Goal: Task Accomplishment & Management: Use online tool/utility

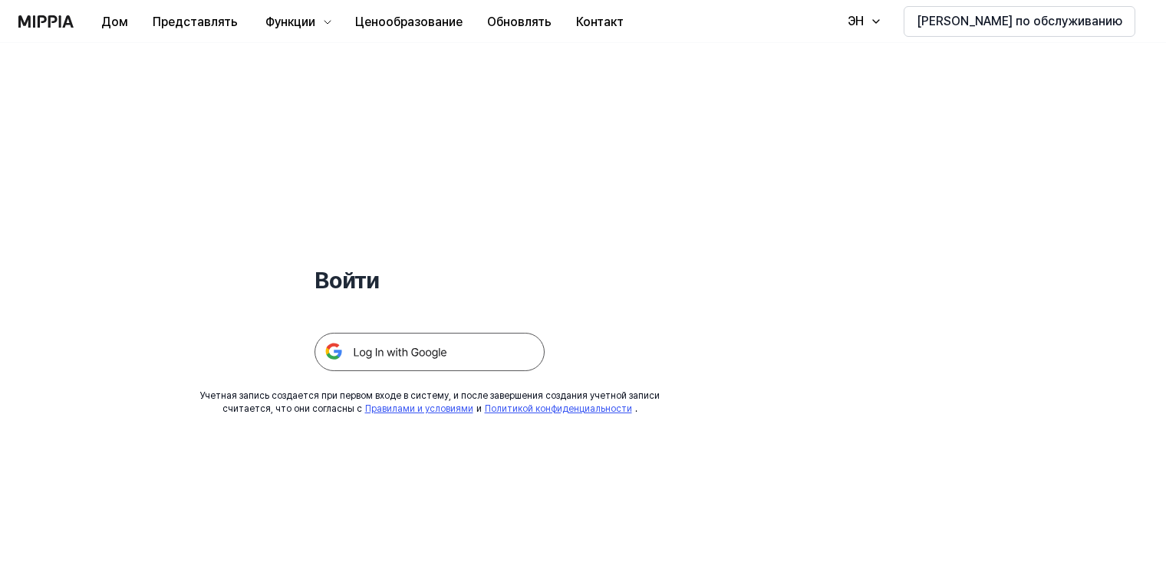
click at [382, 348] on img at bounding box center [430, 352] width 230 height 38
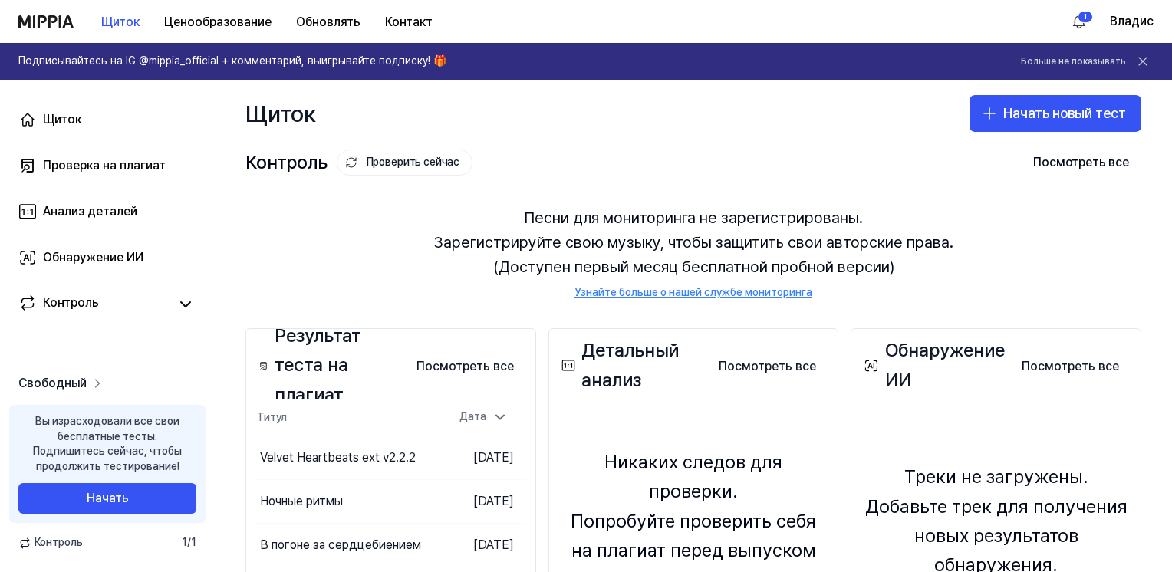
click at [75, 386] on span "Свободный" at bounding box center [52, 383] width 68 height 18
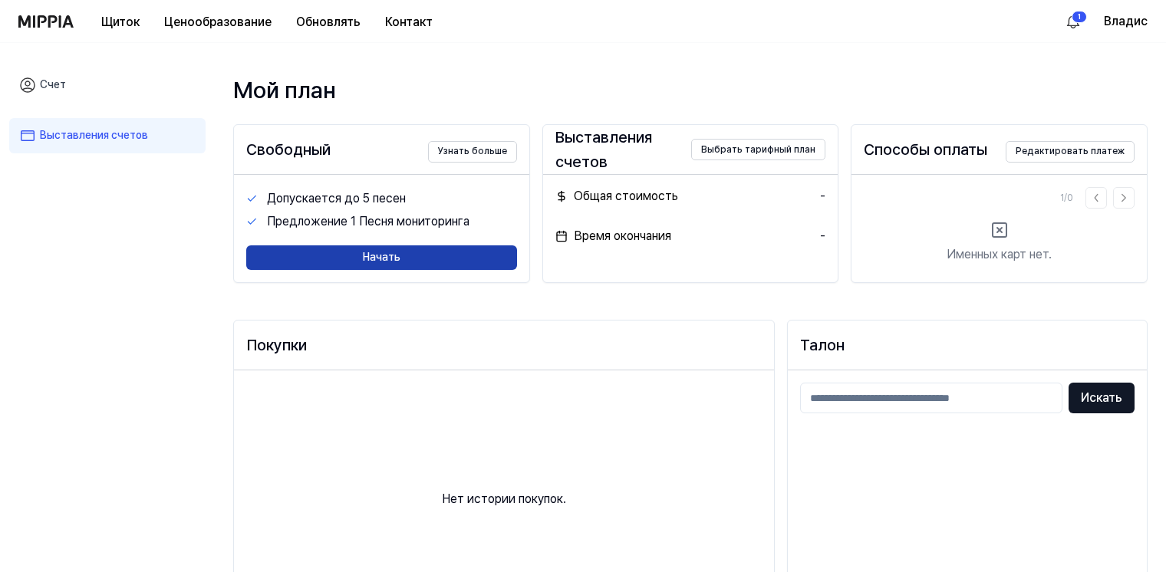
click at [391, 253] on button "Начать" at bounding box center [381, 258] width 271 height 25
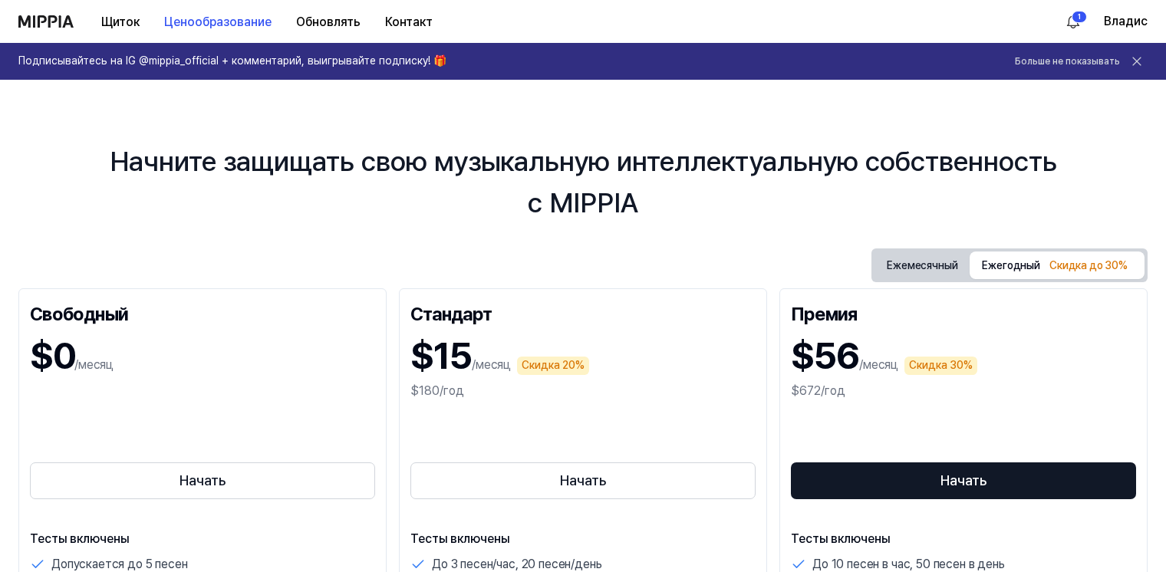
click at [1139, 60] on icon at bounding box center [1137, 62] width 8 height 8
